Goal: Information Seeking & Learning: Learn about a topic

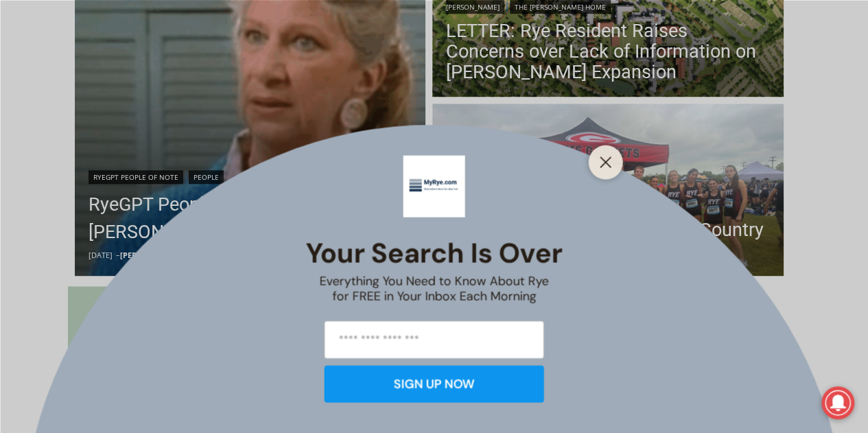
scroll to position [480, 0]
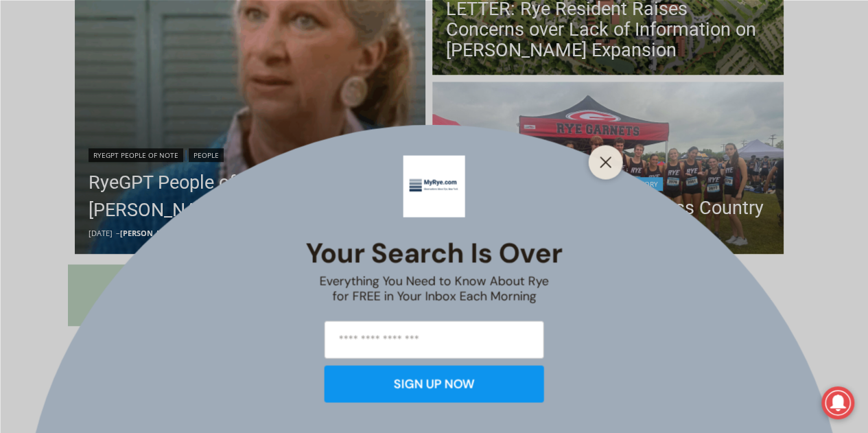
click at [603, 167] on icon "Close" at bounding box center [606, 162] width 12 height 12
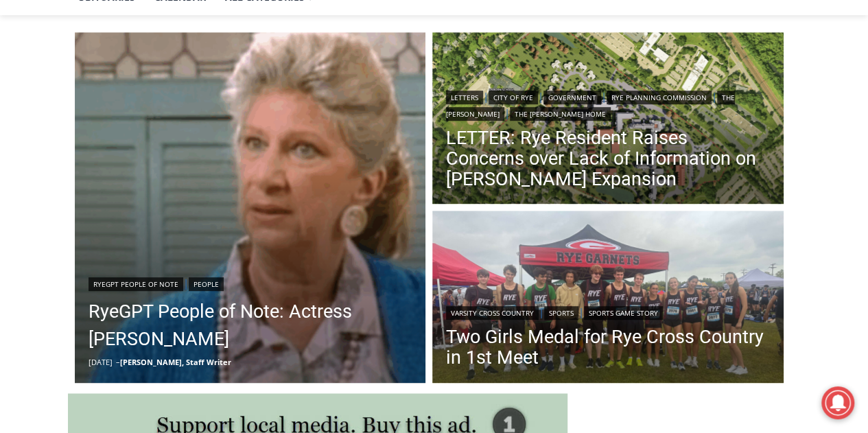
scroll to position [343, 0]
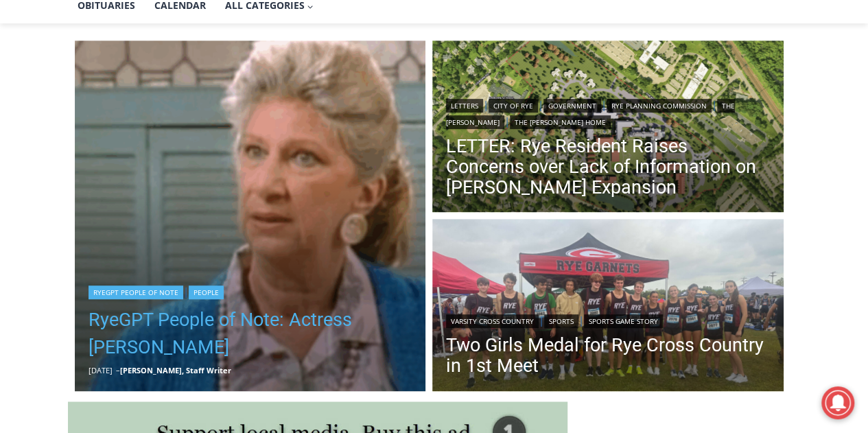
click at [176, 318] on link "RyeGPT People of Note: Actress [PERSON_NAME]" at bounding box center [251, 333] width 324 height 55
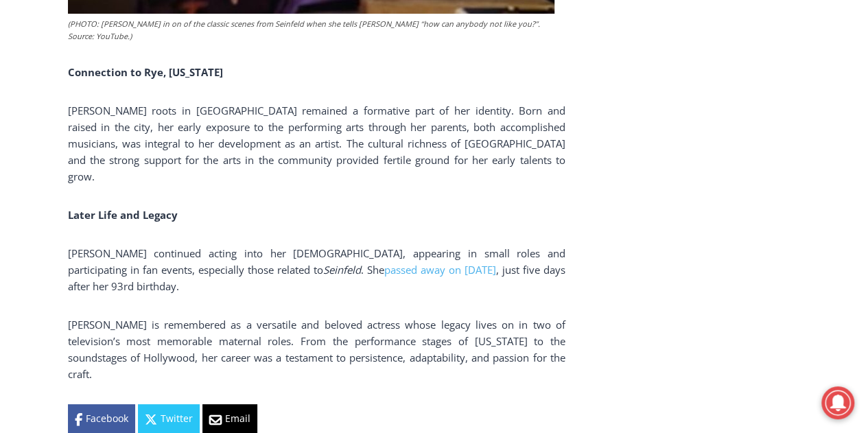
scroll to position [2608, 0]
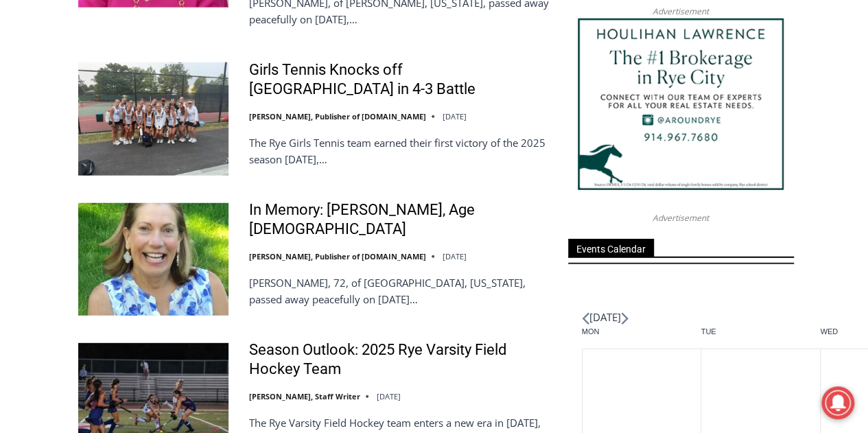
scroll to position [1842, 0]
